Goal: Browse casually

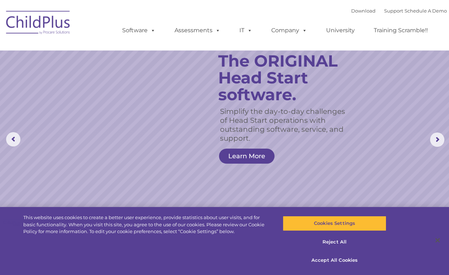
select select "MEDIUM"
click at [413, 66] on rs-slide "Simplify the day-to-day challenges of Head Start operations with outstanding so…" at bounding box center [224, 139] width 449 height 279
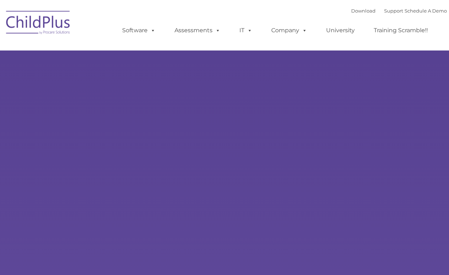
type input ""
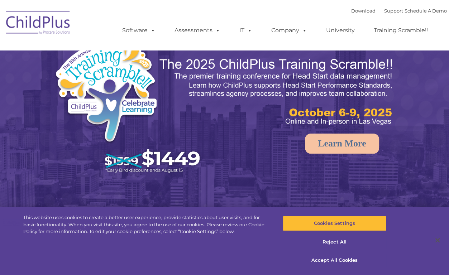
select select "MEDIUM"
